Goal: Information Seeking & Learning: Find specific fact

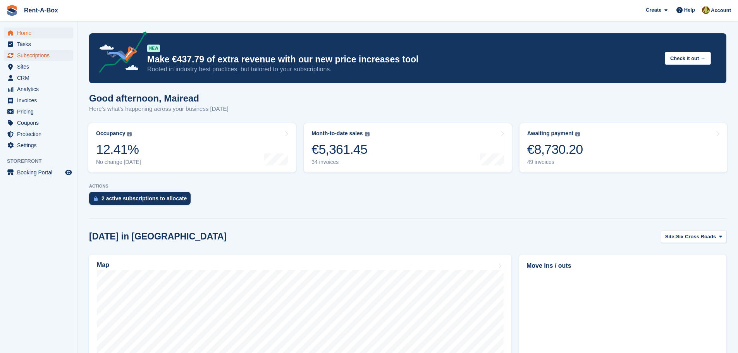
click at [40, 56] on span "Subscriptions" at bounding box center [40, 55] width 46 height 11
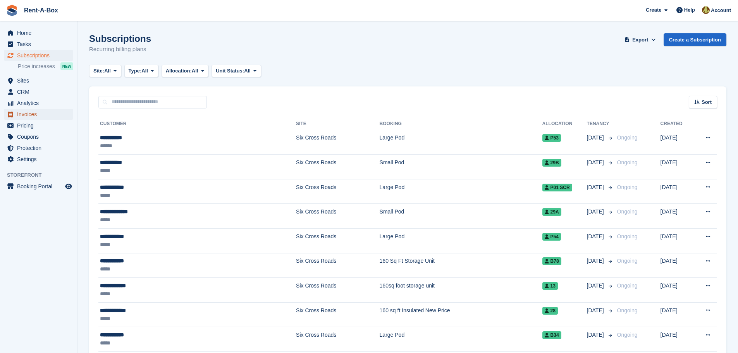
click at [29, 112] on span "Invoices" at bounding box center [40, 114] width 46 height 11
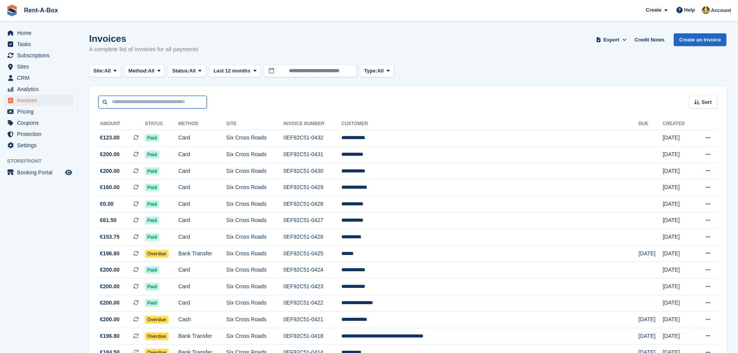
click at [115, 105] on input "text" at bounding box center [152, 102] width 108 height 13
type input "****"
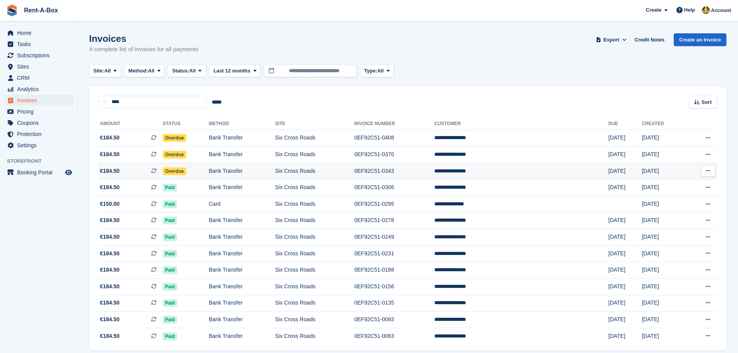
click at [337, 173] on td "Six Cross Roads" at bounding box center [314, 171] width 79 height 17
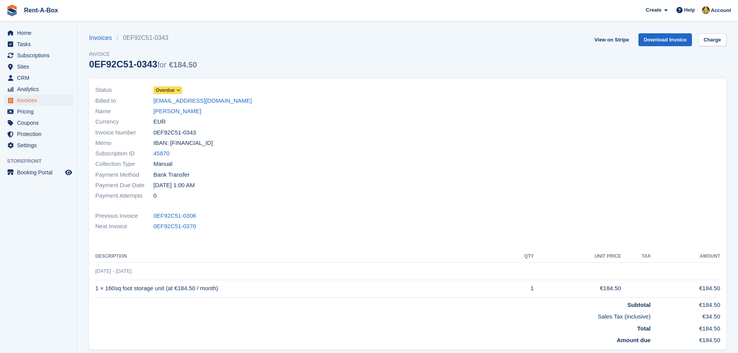
drag, startPoint x: 194, startPoint y: 132, endPoint x: 149, endPoint y: 130, distance: 45.4
click at [149, 130] on div "Invoice Number 0EF92C51-0343" at bounding box center [249, 132] width 308 height 10
copy div "0EF92C51-0343"
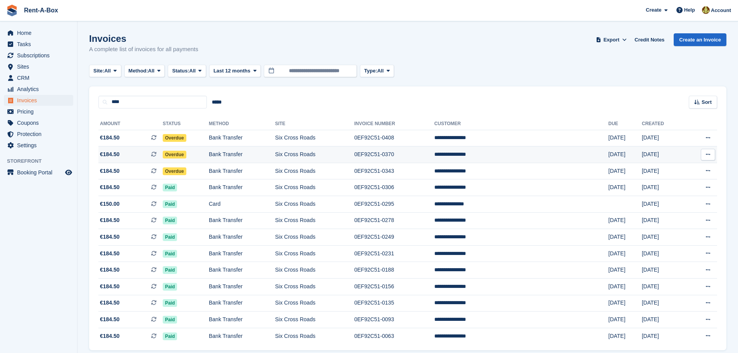
click at [243, 154] on td "Bank Transfer" at bounding box center [242, 154] width 66 height 17
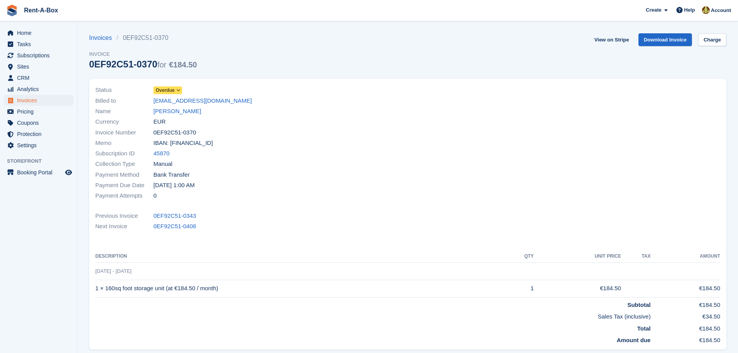
drag, startPoint x: 193, startPoint y: 132, endPoint x: 154, endPoint y: 131, distance: 39.2
click at [154, 131] on div "Invoice Number 0EF92C51-0370" at bounding box center [249, 132] width 308 height 10
copy span "0EF92C51-0370"
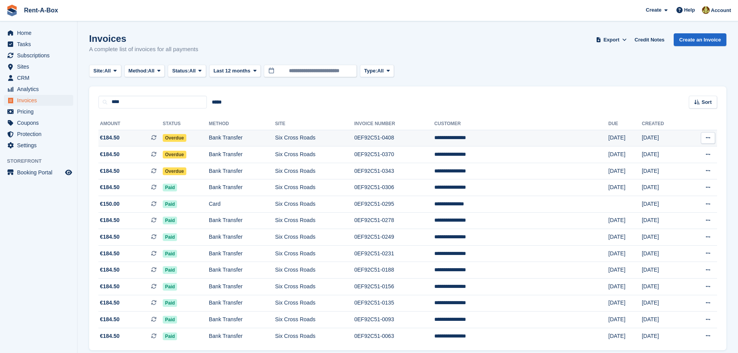
click at [252, 136] on td "Bank Transfer" at bounding box center [242, 138] width 66 height 17
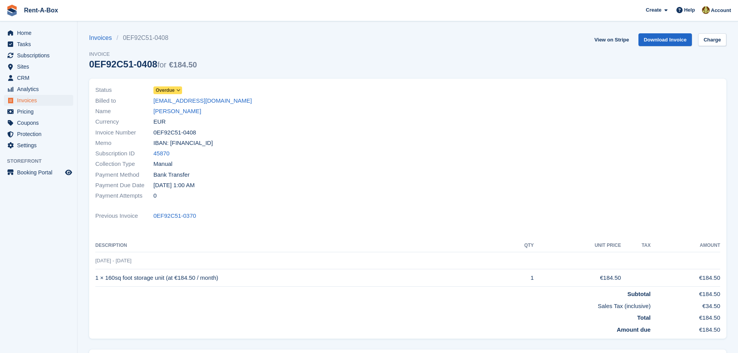
drag, startPoint x: 193, startPoint y: 132, endPoint x: 151, endPoint y: 129, distance: 42.4
click at [154, 128] on div "Invoice Number 0EF92C51-0408" at bounding box center [249, 132] width 308 height 10
copy span "0EF92C51-0408"
click at [30, 54] on span "Subscriptions" at bounding box center [40, 55] width 46 height 11
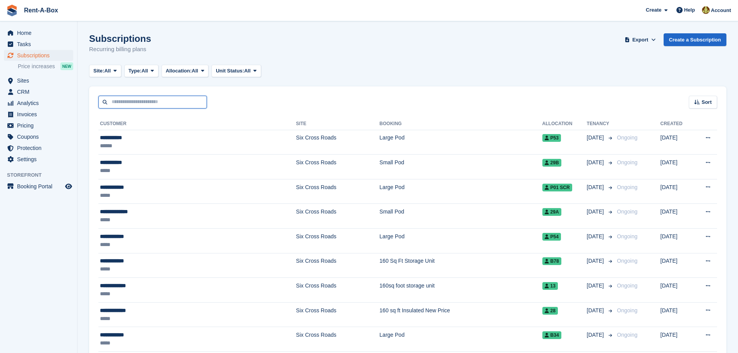
click at [140, 105] on input "text" at bounding box center [152, 102] width 108 height 13
type input "*********"
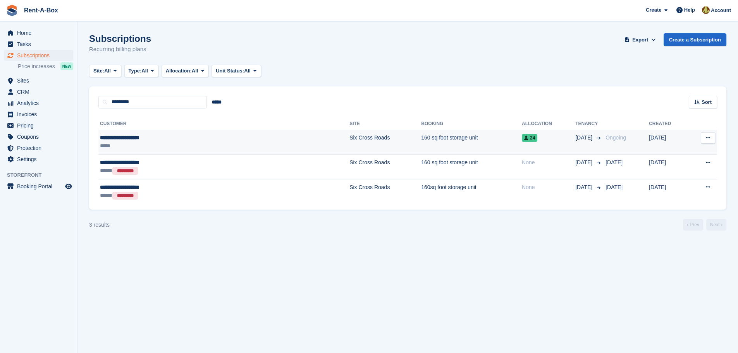
click at [421, 135] on td "160 sq foot storage unit" at bounding box center [471, 142] width 101 height 25
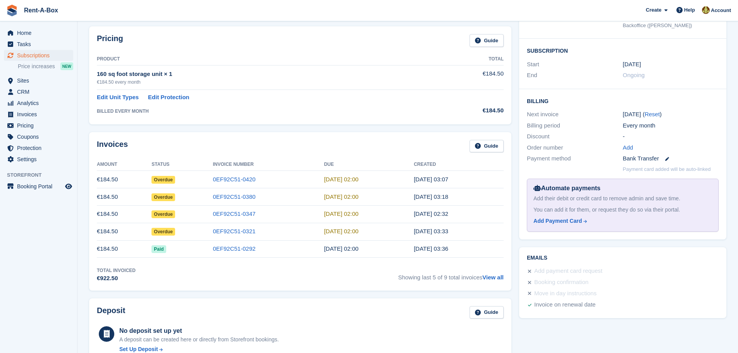
scroll to position [116, 0]
click at [240, 231] on link "0EF92C51-0321" at bounding box center [234, 230] width 43 height 7
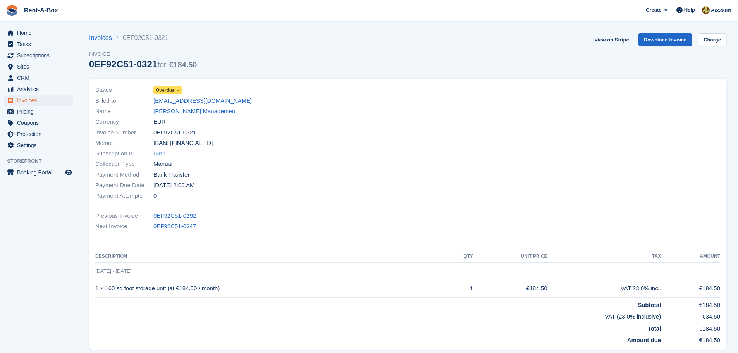
click at [177, 88] on icon at bounding box center [178, 90] width 4 height 5
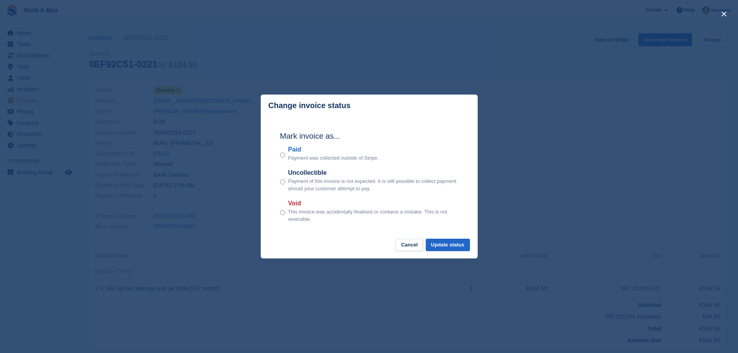
click at [286, 154] on div "Paid Payment was collected outside of Stripe." at bounding box center [369, 153] width 178 height 17
click at [450, 244] on button "Update status" at bounding box center [448, 245] width 44 height 13
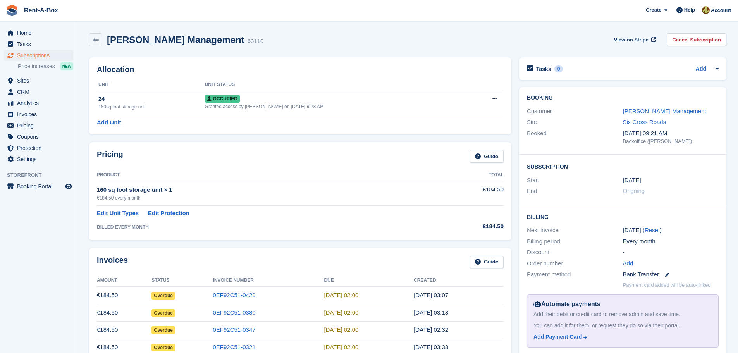
scroll to position [116, 0]
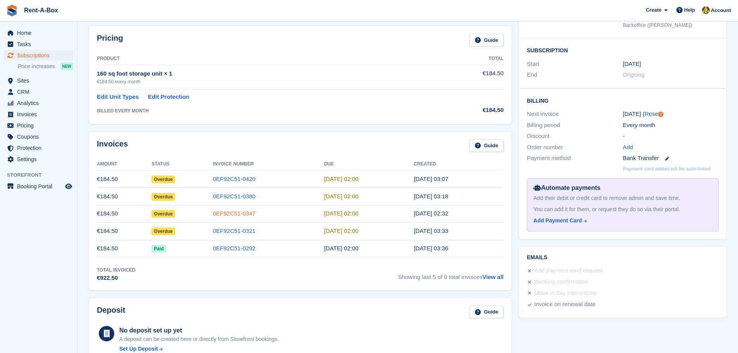
click at [231, 213] on link "0EF92C51-0347" at bounding box center [234, 213] width 43 height 7
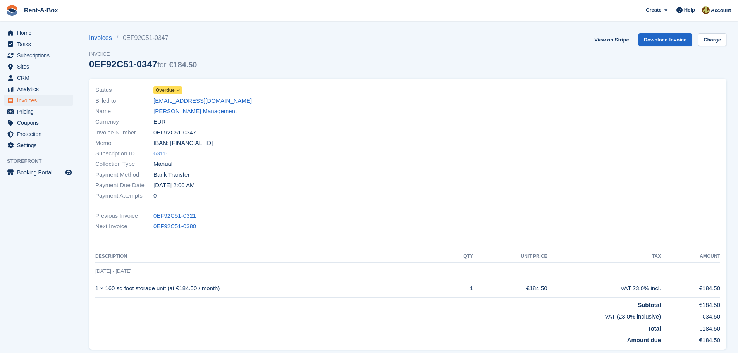
drag, startPoint x: 193, startPoint y: 132, endPoint x: 146, endPoint y: 131, distance: 46.9
click at [146, 131] on div "Invoice Number 0EF92C51-0347" at bounding box center [249, 132] width 308 height 10
copy div "0EF92C51-0347"
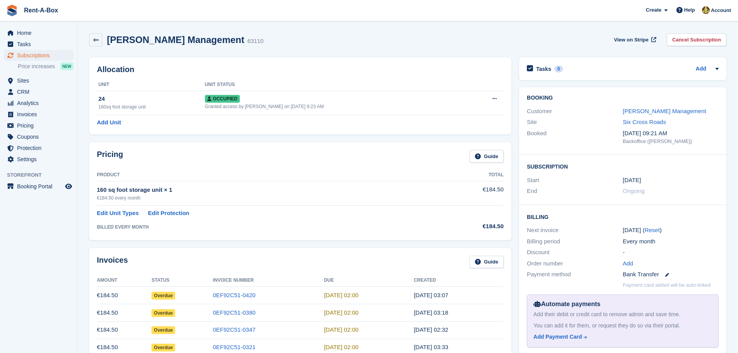
scroll to position [116, 0]
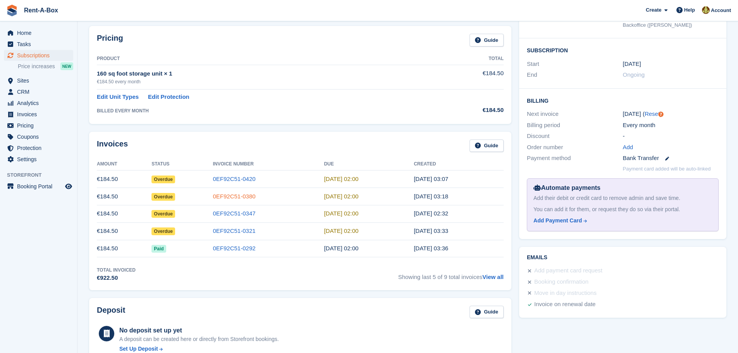
click at [239, 196] on link "0EF92C51-0380" at bounding box center [234, 196] width 43 height 7
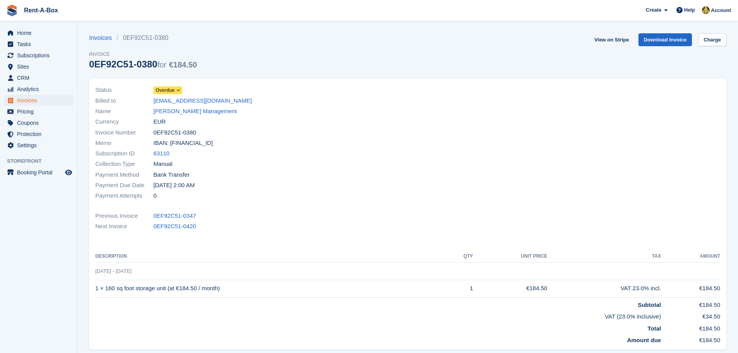
drag, startPoint x: 153, startPoint y: 131, endPoint x: 196, endPoint y: 131, distance: 42.6
click at [210, 129] on div "Invoice Number 0EF92C51-0380" at bounding box center [249, 132] width 308 height 10
copy span "0EF92C51-0380"
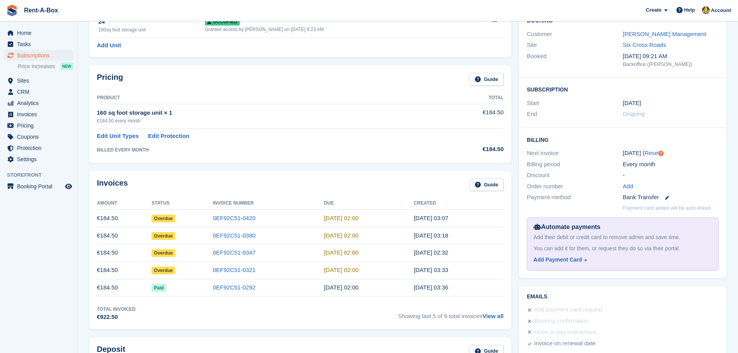
scroll to position [77, 0]
click at [237, 216] on link "0EF92C51-0420" at bounding box center [234, 217] width 43 height 7
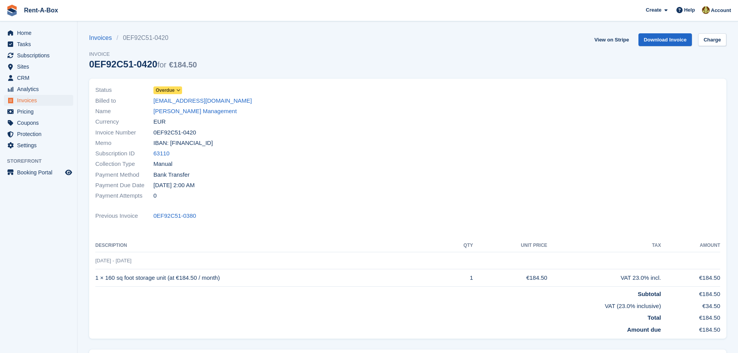
drag, startPoint x: 155, startPoint y: 130, endPoint x: 204, endPoint y: 130, distance: 49.6
click at [204, 130] on div "Invoice Number 0EF92C51-0420" at bounding box center [249, 132] width 308 height 10
copy span "0EF92C51-0420"
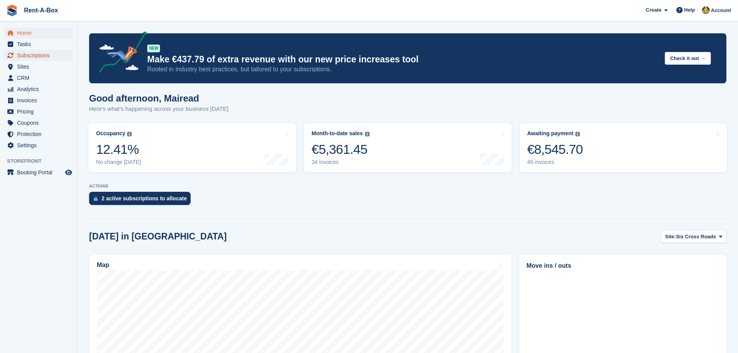
click at [40, 55] on span "Subscriptions" at bounding box center [40, 55] width 46 height 11
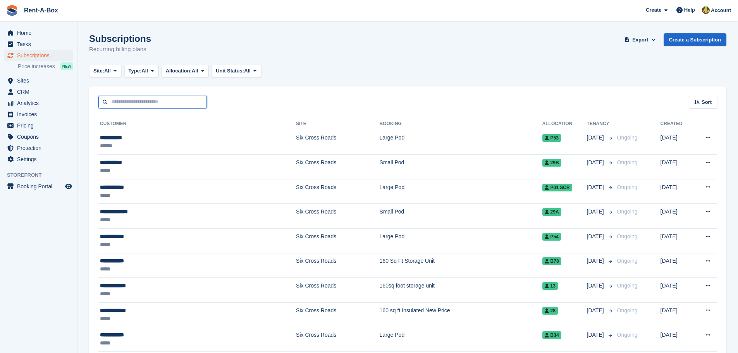
click at [164, 107] on input "text" at bounding box center [152, 102] width 108 height 13
type input "**********"
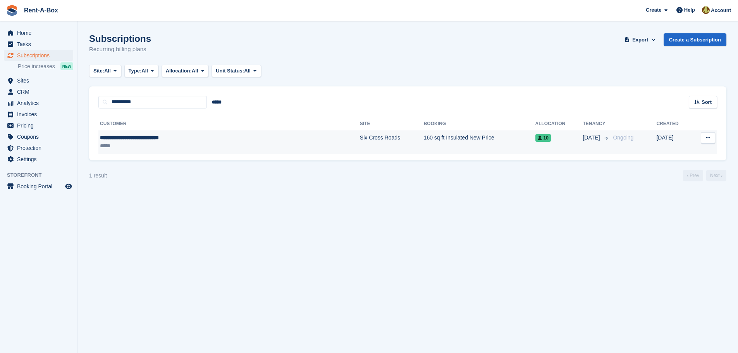
click at [424, 136] on td "160 sq ft Insulated New Price" at bounding box center [480, 142] width 112 height 24
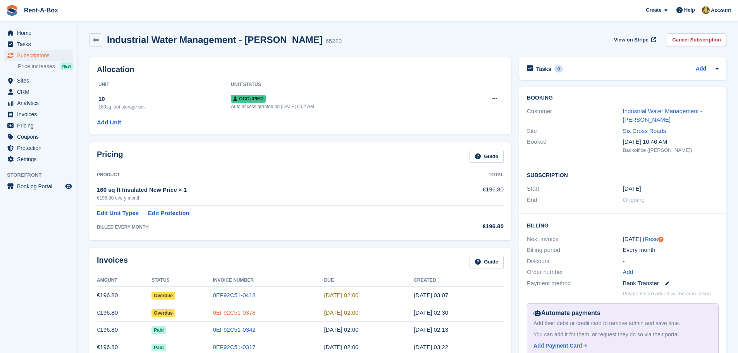
click at [234, 312] on link "0EF92C51-0378" at bounding box center [234, 312] width 43 height 7
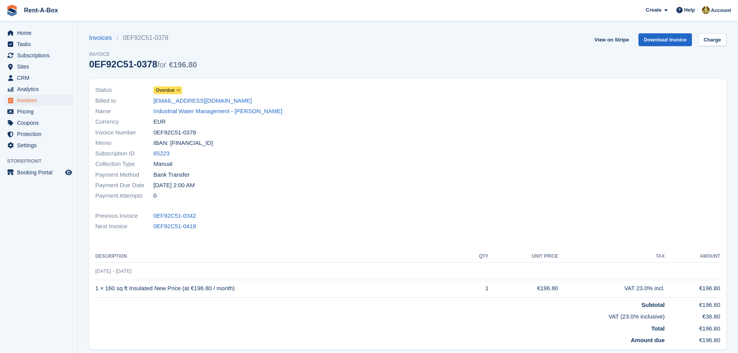
drag, startPoint x: 198, startPoint y: 132, endPoint x: 150, endPoint y: 130, distance: 48.5
click at [150, 130] on div "Invoice Number 0EF92C51-0378" at bounding box center [249, 132] width 308 height 10
copy div "0EF92C51-0378"
drag, startPoint x: 153, startPoint y: 223, endPoint x: 198, endPoint y: 225, distance: 45.4
click at [198, 225] on div "Next Invoice 0EF92C51-0418" at bounding box center [407, 226] width 625 height 10
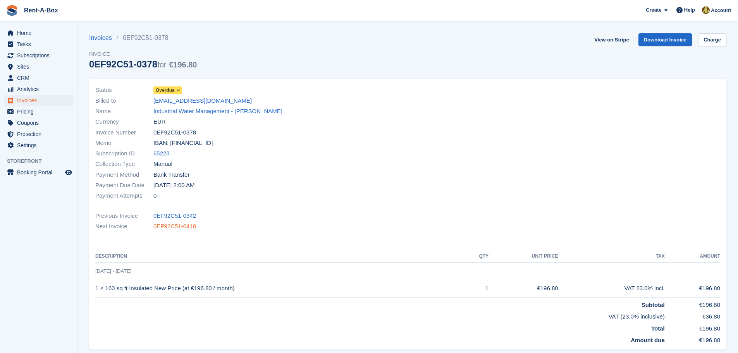
copy div "0EF92C51-0418"
